Goal: Information Seeking & Learning: Learn about a topic

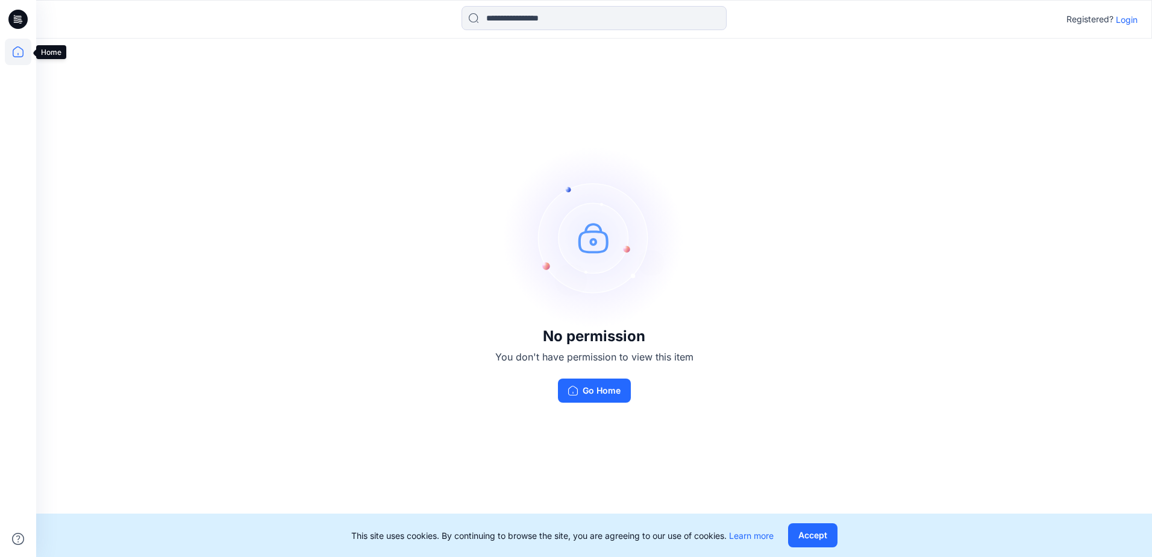
click at [16, 55] on icon at bounding box center [18, 52] width 27 height 27
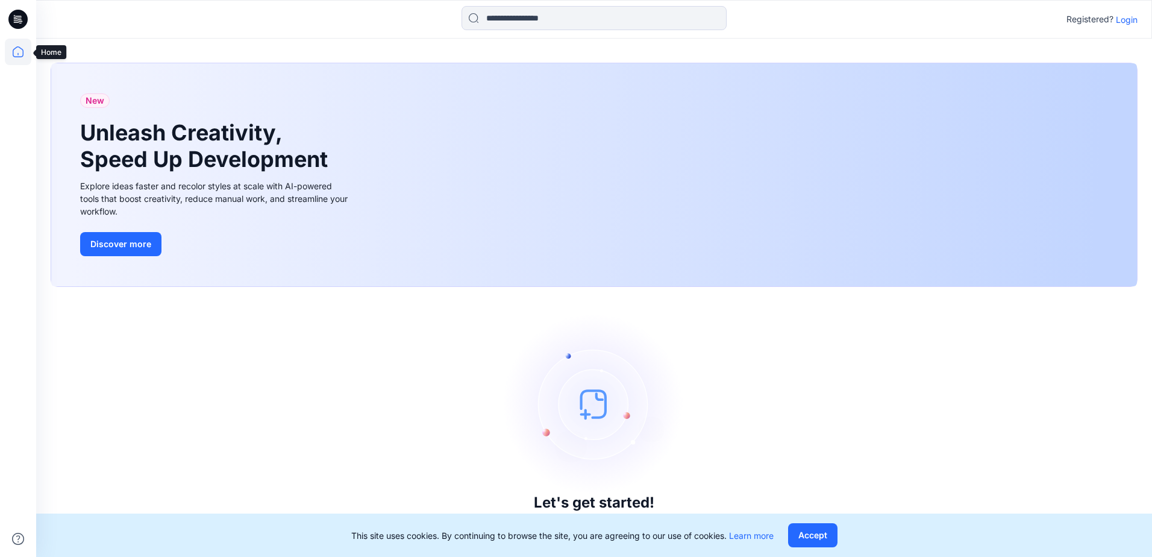
click at [17, 57] on icon at bounding box center [18, 51] width 11 height 11
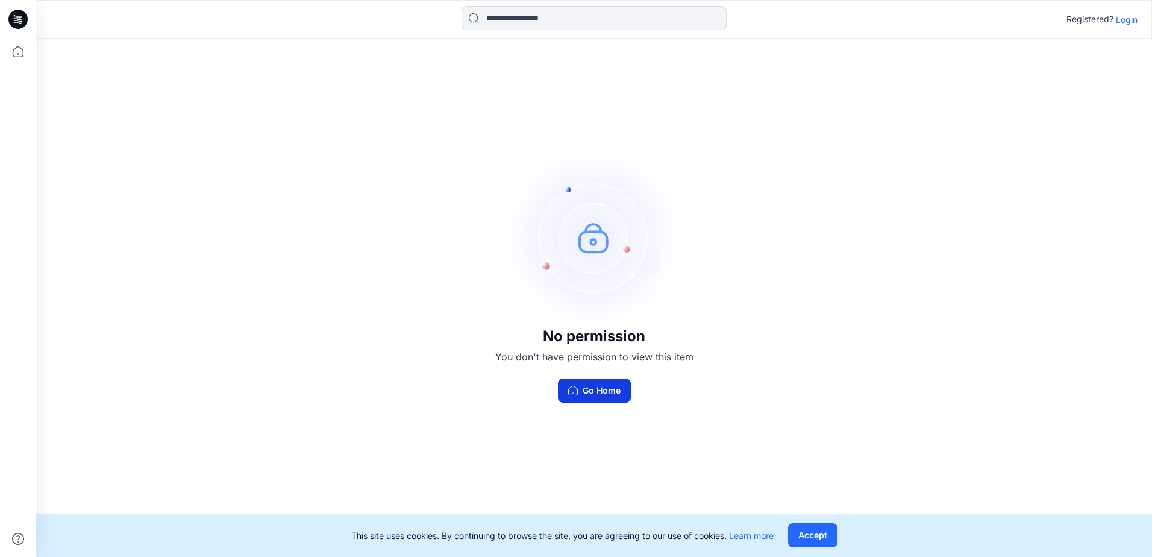
click at [600, 392] on button "Go Home" at bounding box center [594, 391] width 73 height 24
drag, startPoint x: 1128, startPoint y: 19, endPoint x: 1074, endPoint y: 19, distance: 53.6
click at [1128, 19] on p "Login" at bounding box center [1127, 19] width 22 height 13
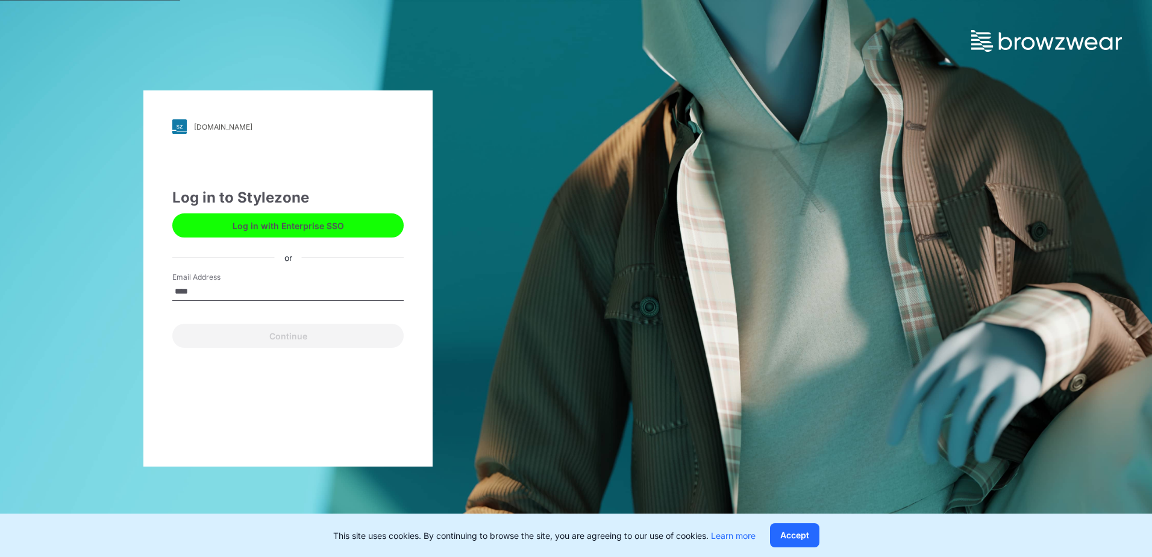
type input "**********"
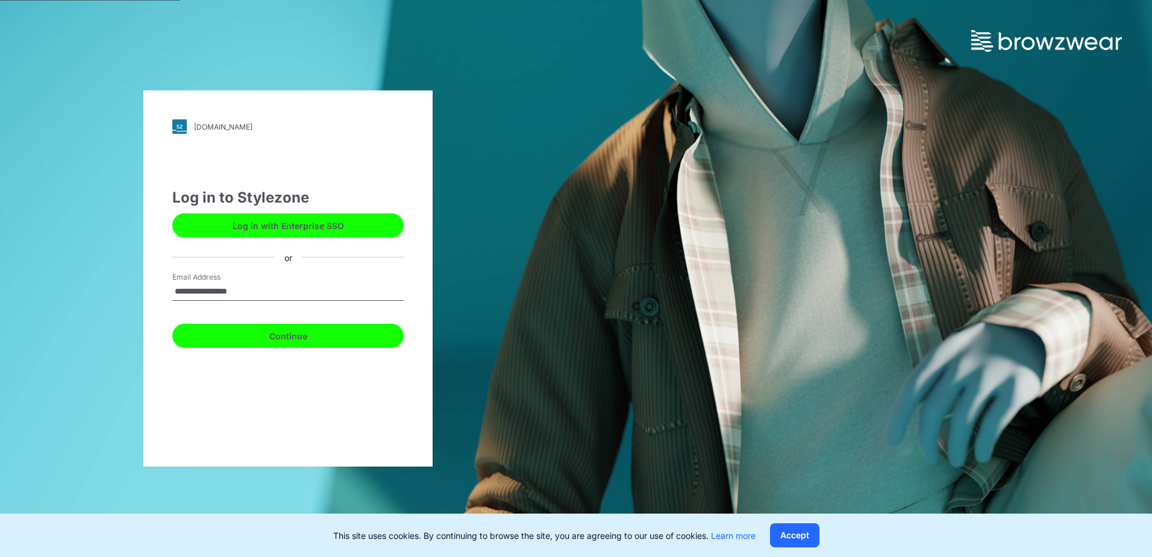
click at [354, 337] on button "Continue" at bounding box center [287, 336] width 231 height 24
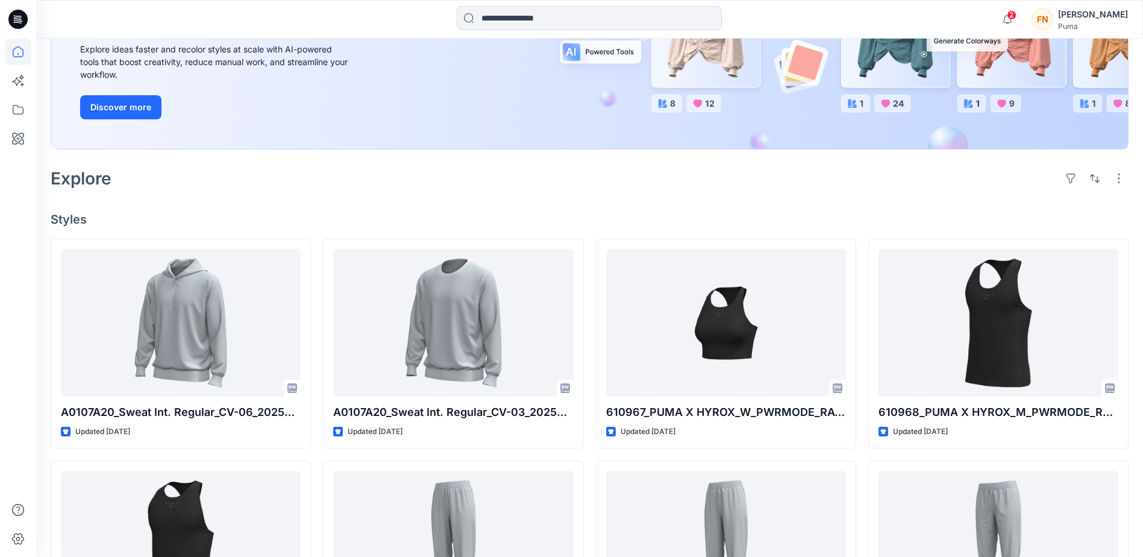
scroll to position [241, 0]
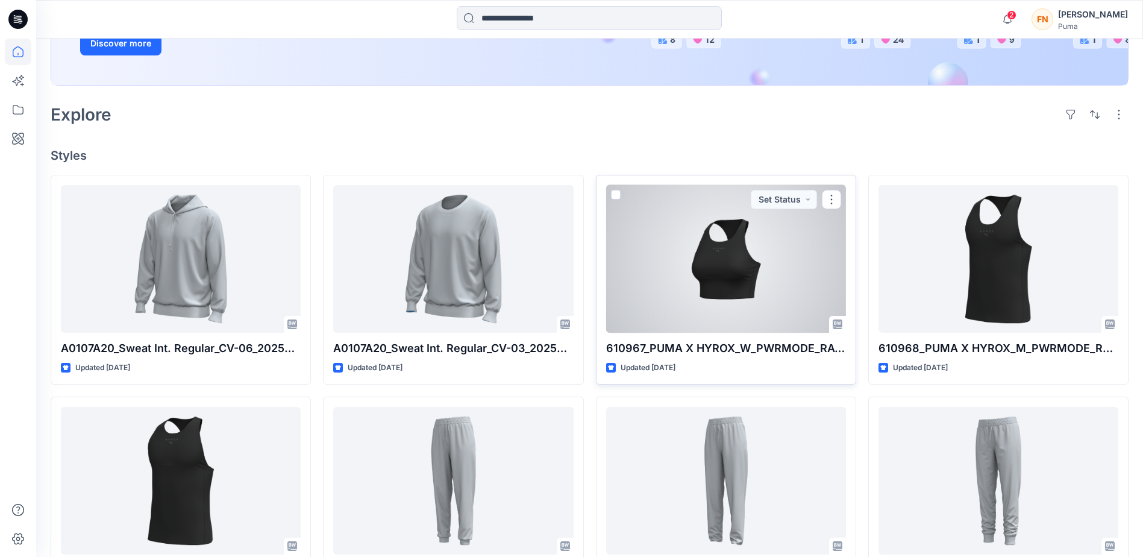
click at [733, 265] on div at bounding box center [726, 259] width 240 height 148
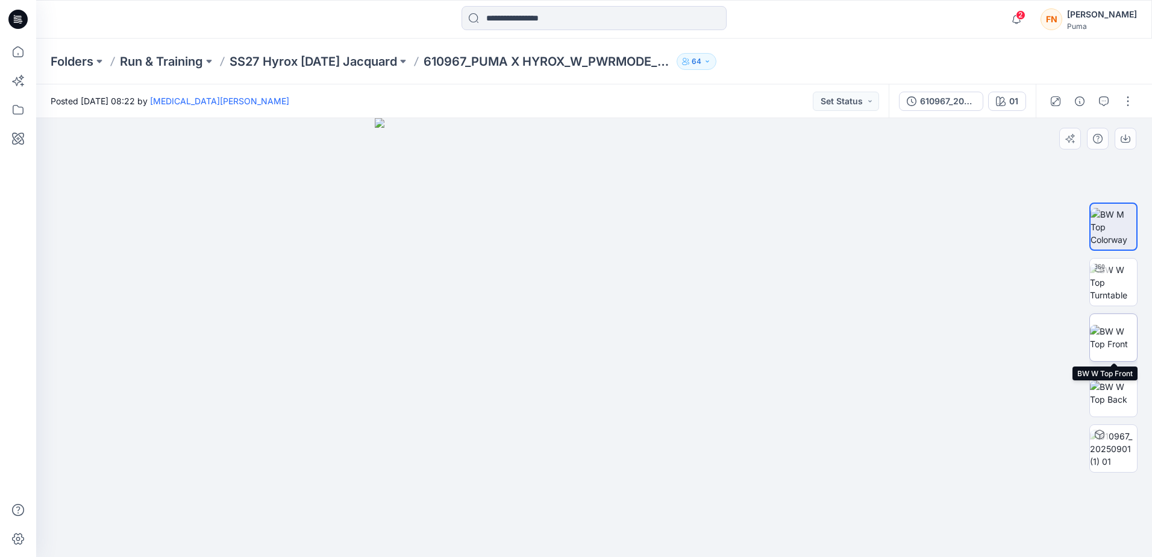
click at [1119, 345] on img at bounding box center [1113, 337] width 47 height 25
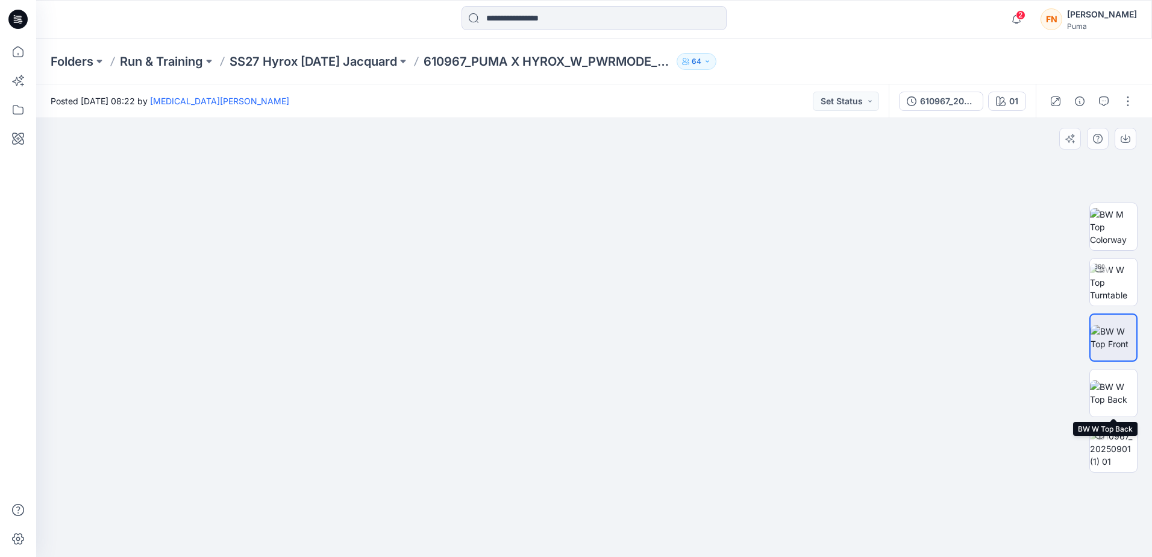
drag, startPoint x: 1125, startPoint y: 402, endPoint x: 1145, endPoint y: 398, distance: 19.6
click at [1125, 403] on img at bounding box center [1113, 392] width 47 height 25
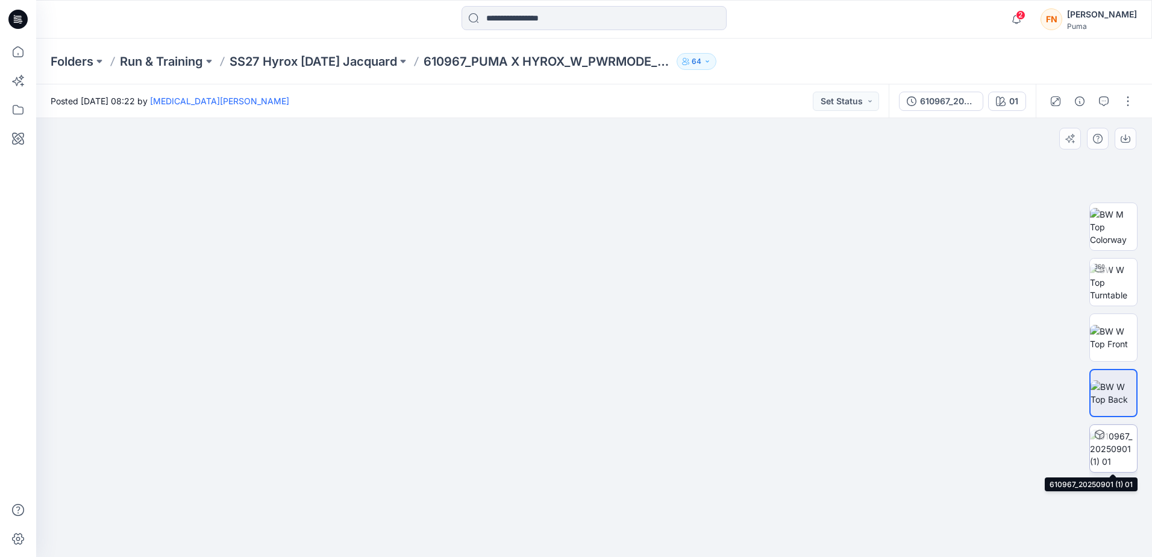
click at [1129, 455] on img at bounding box center [1113, 449] width 47 height 38
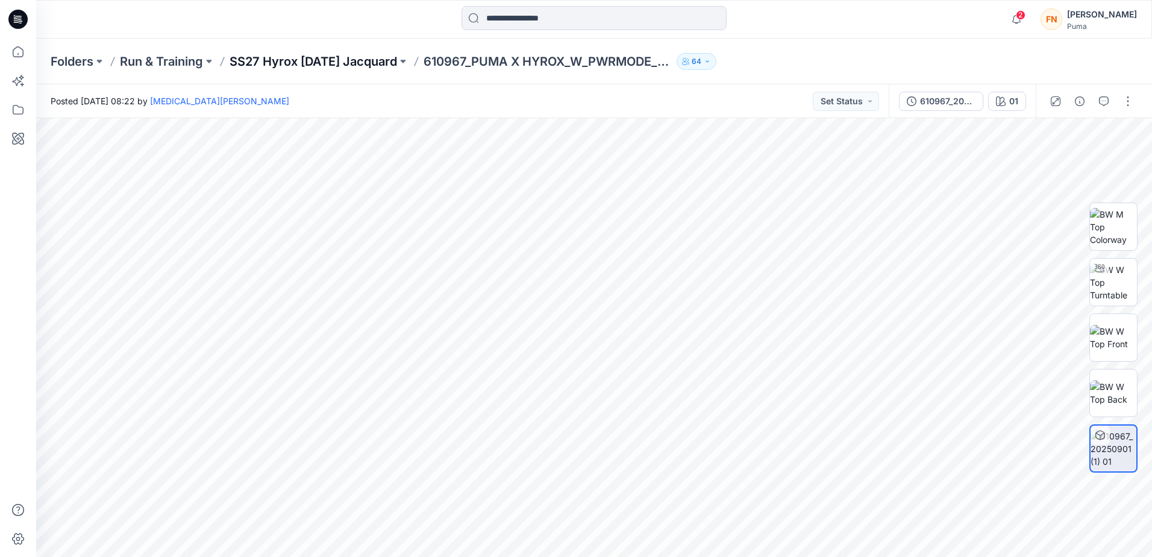
click at [345, 62] on p "SS27 Hyrox Race Day Jacquard" at bounding box center [314, 61] width 168 height 17
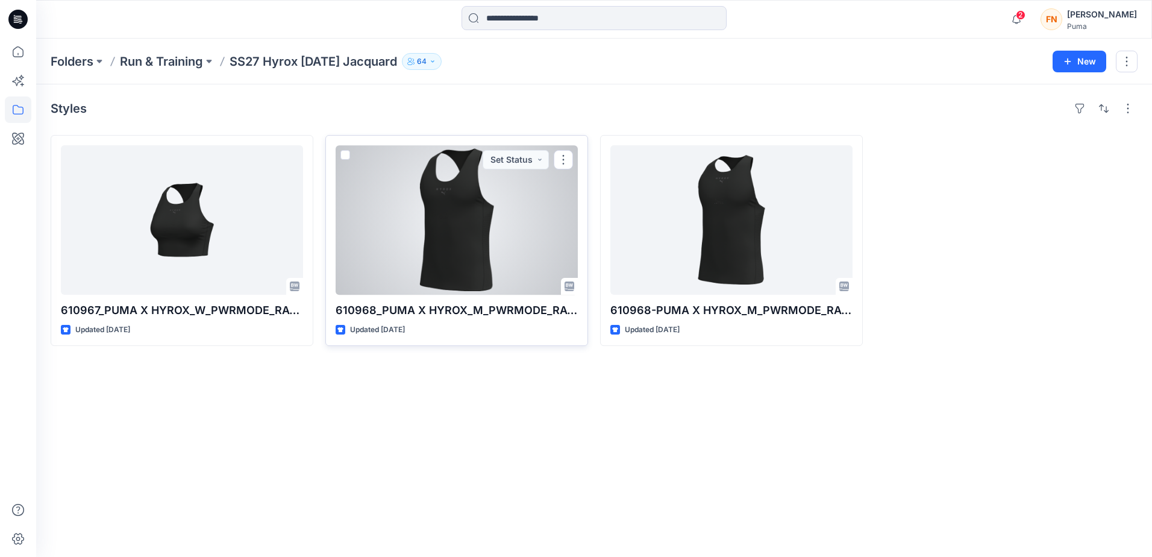
click at [495, 239] on div at bounding box center [457, 219] width 242 height 149
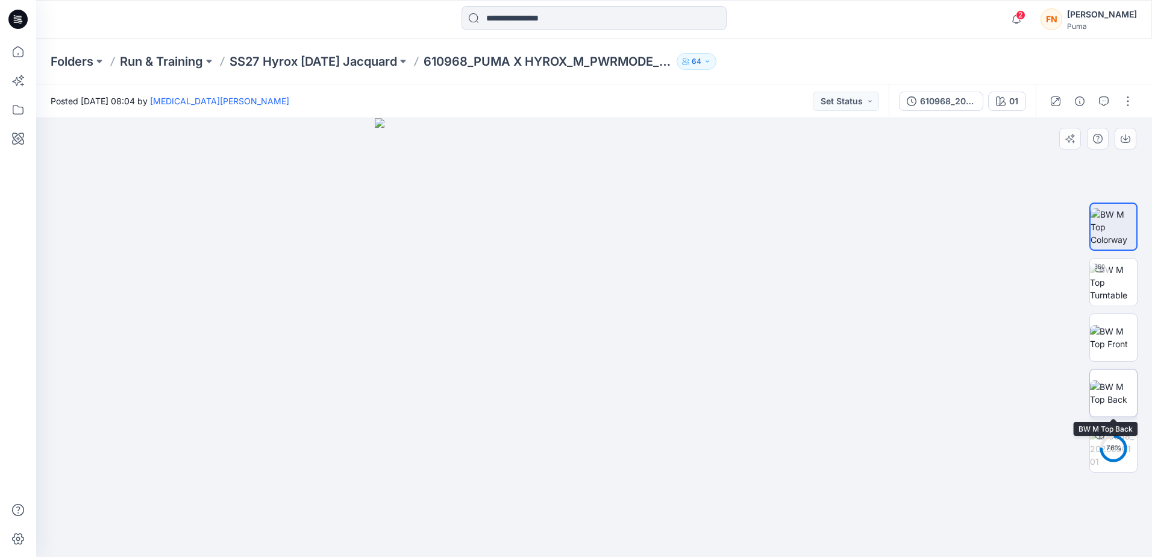
click at [1122, 393] on img at bounding box center [1113, 392] width 47 height 25
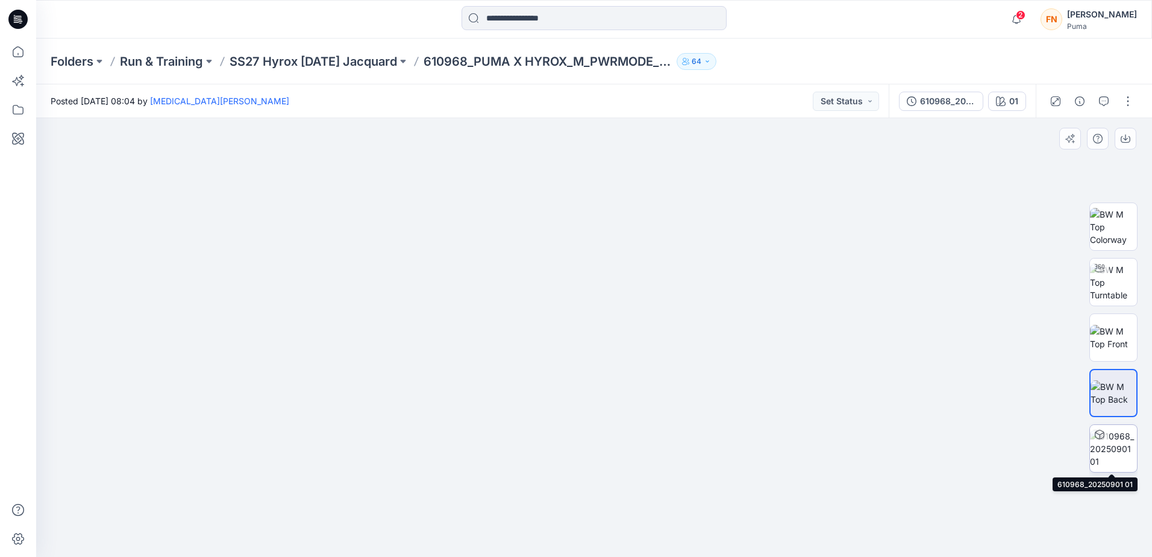
click at [1118, 453] on img at bounding box center [1113, 449] width 47 height 38
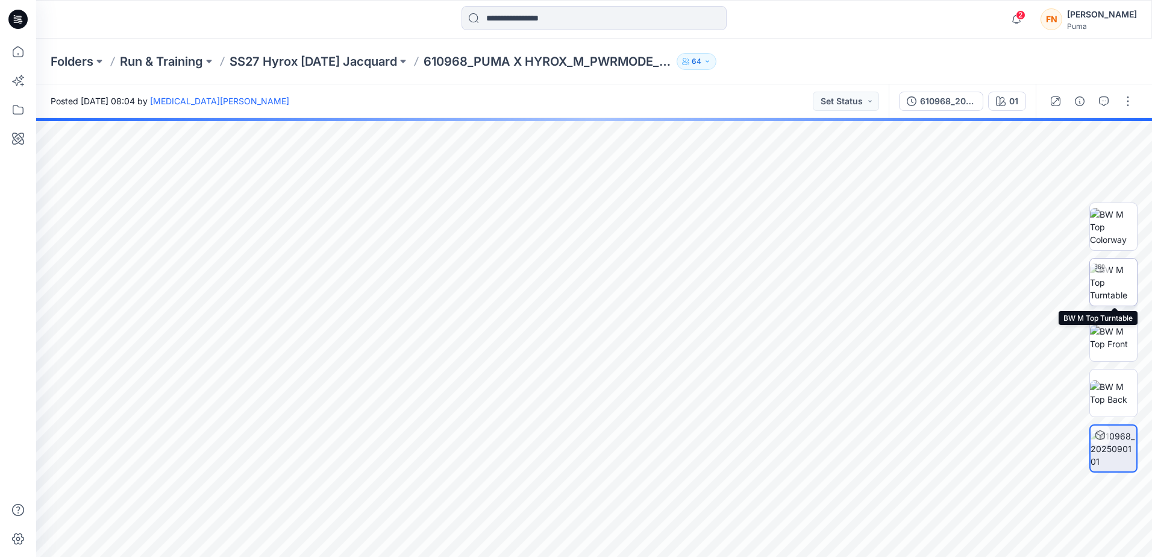
click at [1116, 289] on img at bounding box center [1113, 282] width 47 height 38
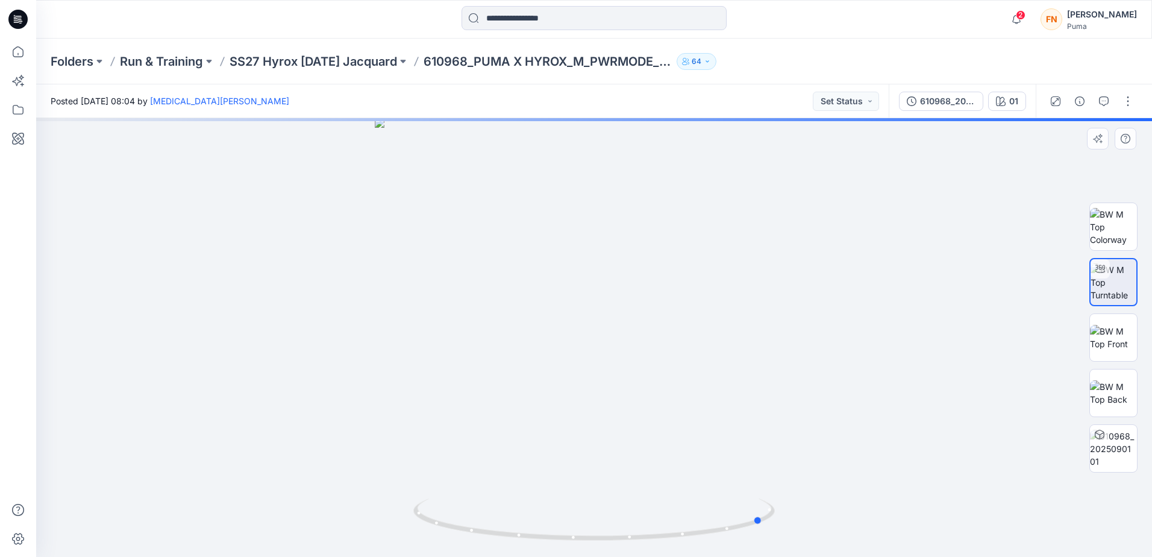
drag, startPoint x: 725, startPoint y: 532, endPoint x: 896, endPoint y: 407, distance: 212.2
click at [896, 407] on div at bounding box center [594, 337] width 1116 height 439
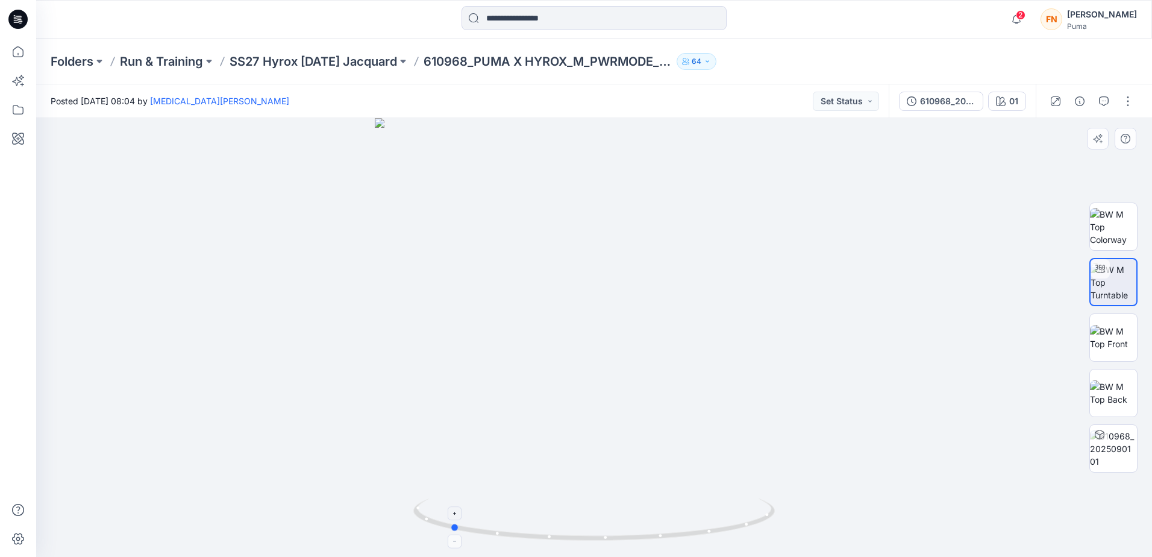
drag, startPoint x: 701, startPoint y: 531, endPoint x: 747, endPoint y: 520, distance: 47.7
click at [747, 520] on icon at bounding box center [595, 520] width 365 height 45
click at [659, 452] on img at bounding box center [594, 222] width 898 height 668
drag, startPoint x: 688, startPoint y: 462, endPoint x: 680, endPoint y: 375, distance: 86.5
click at [680, 375] on img at bounding box center [594, 179] width 898 height 755
